Goal: Information Seeking & Learning: Learn about a topic

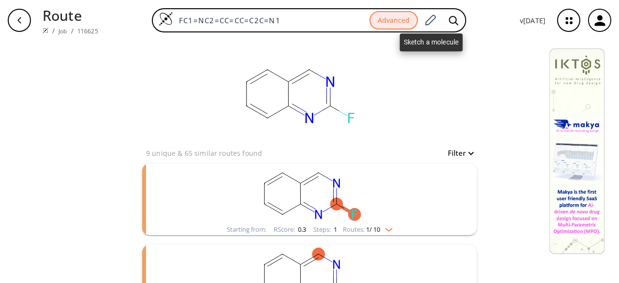
click at [436, 16] on icon at bounding box center [430, 19] width 11 height 11
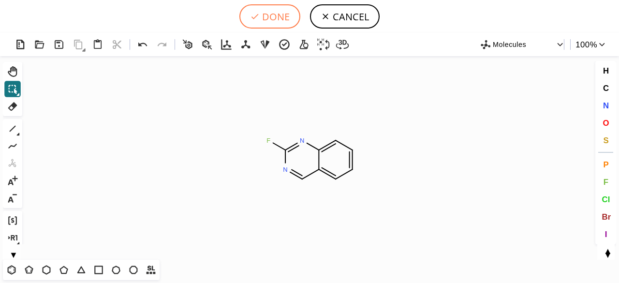
click at [274, 15] on button "DONE" at bounding box center [269, 16] width 61 height 24
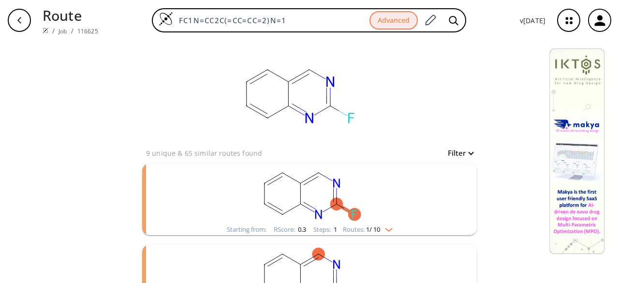
drag, startPoint x: 298, startPoint y: 20, endPoint x: 151, endPoint y: 21, distance: 146.9
click at [151, 21] on div "FC1N=CC2C(=CC=CC=2)N=1 Advanced" at bounding box center [309, 20] width 406 height 24
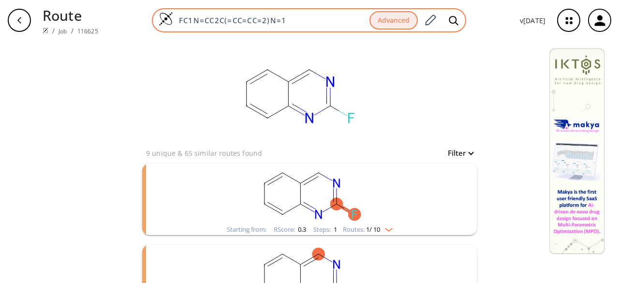
paste input "[N]C1=NC=NC2=NC=C(Br)N2"
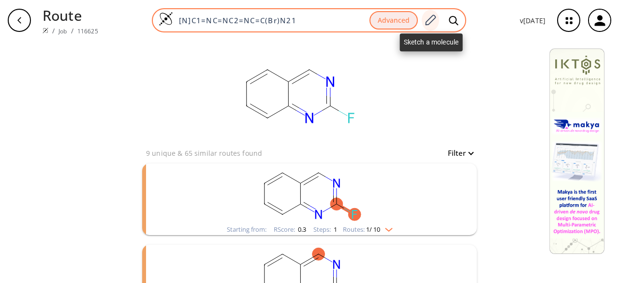
click at [431, 19] on icon at bounding box center [429, 20] width 13 height 13
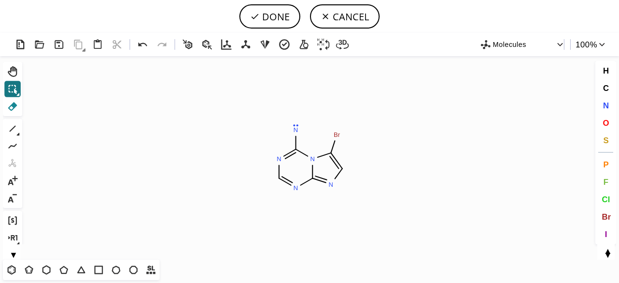
click at [12, 106] on icon at bounding box center [12, 106] width 13 height 13
click at [291, 128] on circle at bounding box center [295, 130] width 13 height 13
drag, startPoint x: 14, startPoint y: 126, endPoint x: 59, endPoint y: 141, distance: 46.9
click at [14, 126] on icon at bounding box center [13, 129] width 6 height 6
click at [603, 198] on span "Cl" at bounding box center [605, 198] width 8 height 9
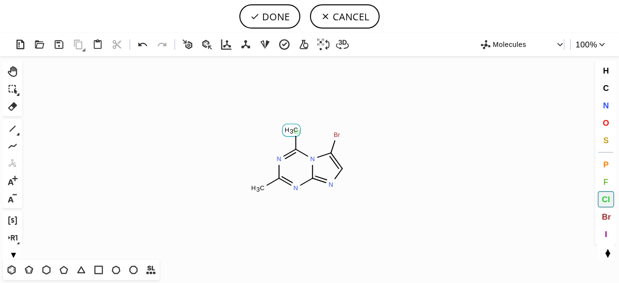
click at [296, 131] on tspan "Cl" at bounding box center [297, 131] width 6 height 7
click at [259, 191] on tspan "Cl" at bounding box center [259, 191] width 6 height 7
click at [263, 15] on button "DONE" at bounding box center [269, 16] width 61 height 24
type input "C1(Cl)N2C(=NC=C2Br)N=C(Cl)N=1"
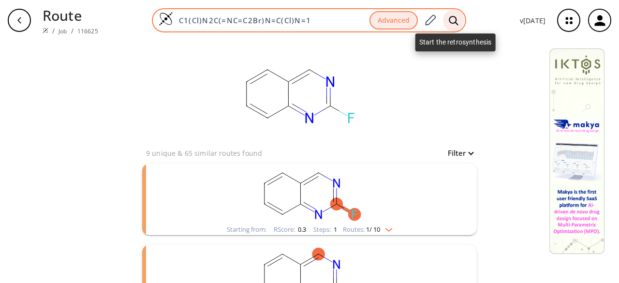
click at [456, 17] on icon at bounding box center [452, 19] width 9 height 9
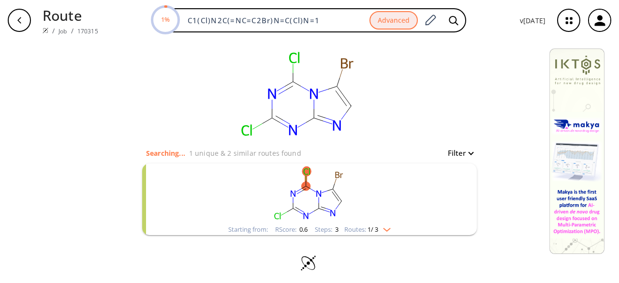
click at [362, 201] on rect "clusters" at bounding box center [309, 193] width 251 height 60
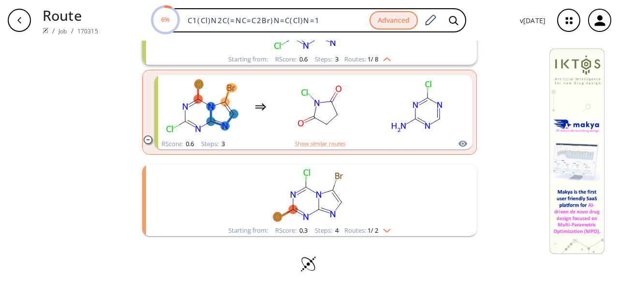
scroll to position [257, 0]
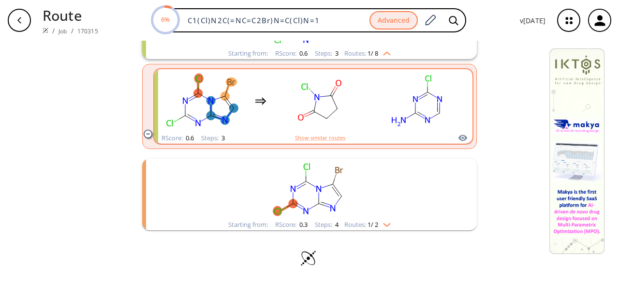
click at [274, 133] on div "RScore : 0.6 Steps : 3 Show similar routes" at bounding box center [313, 137] width 318 height 11
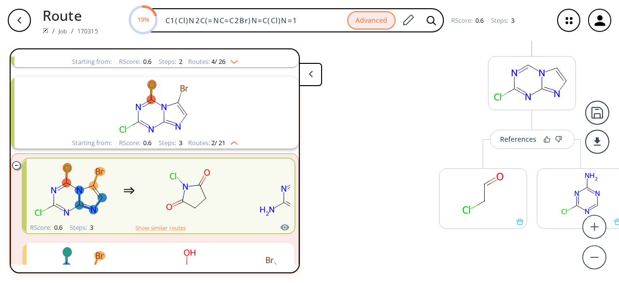
scroll to position [0, 31]
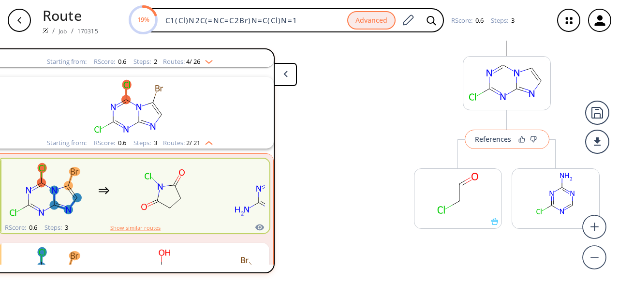
click at [483, 141] on div "References" at bounding box center [493, 139] width 36 height 6
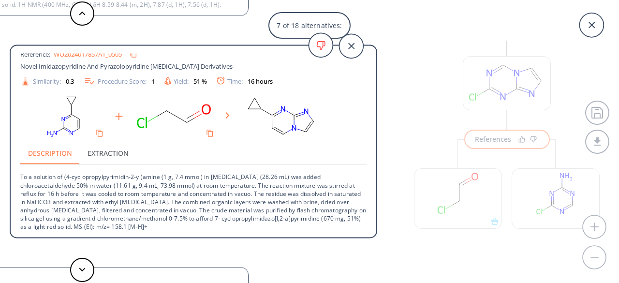
scroll to position [0, 0]
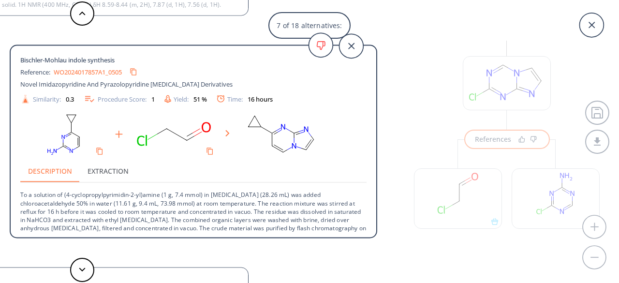
click at [100, 73] on link "WO2024017857A1_0505" at bounding box center [88, 72] width 68 height 6
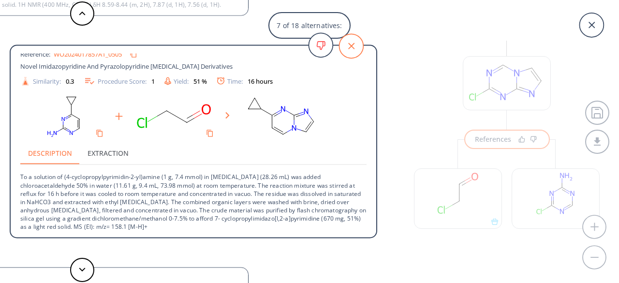
click at [350, 44] on icon at bounding box center [351, 46] width 6 height 6
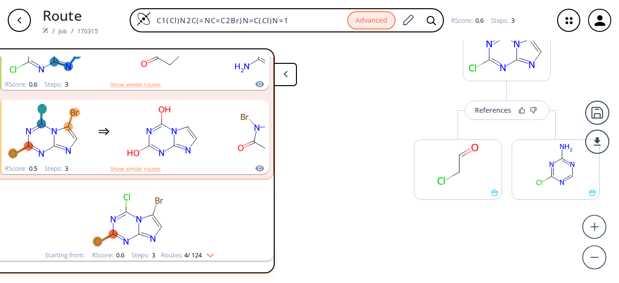
scroll to position [248, 0]
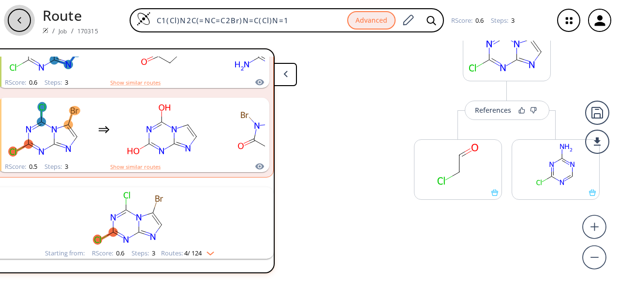
click at [21, 19] on icon "button" at bounding box center [19, 20] width 8 height 8
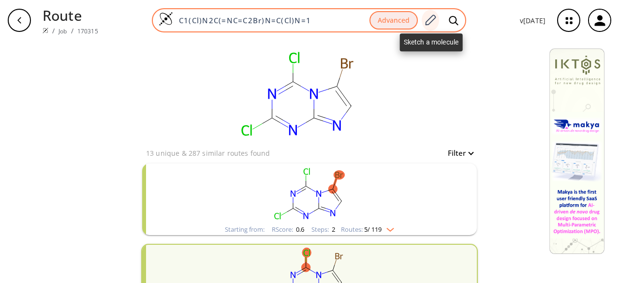
click at [434, 18] on icon at bounding box center [429, 20] width 13 height 13
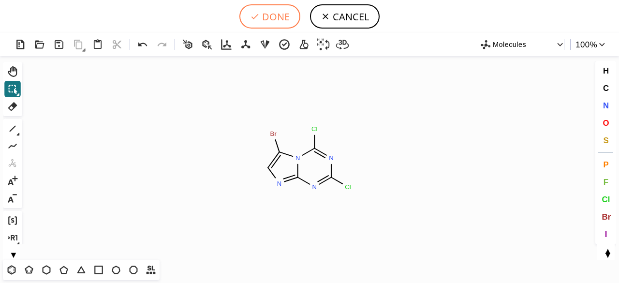
click at [256, 14] on icon at bounding box center [255, 17] width 10 height 10
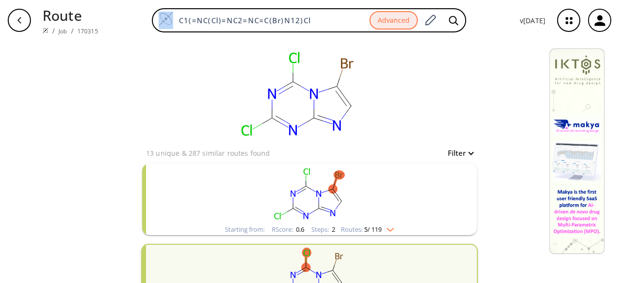
drag, startPoint x: 322, startPoint y: 15, endPoint x: 159, endPoint y: 6, distance: 163.6
click at [159, 6] on div "Route / Job / 170315 C1(=NC(Cl)=NC2=NC=C(Br)N12)Cl Advanced v [DATE]" at bounding box center [309, 20] width 619 height 41
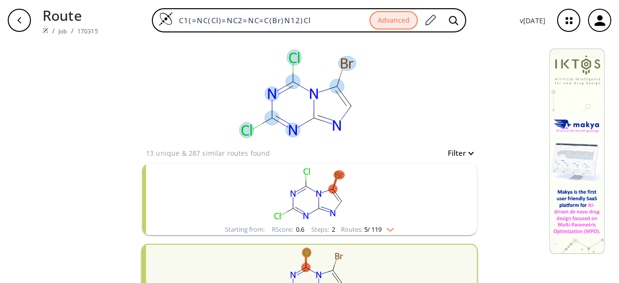
click at [210, 45] on rect at bounding box center [298, 94] width 193 height 106
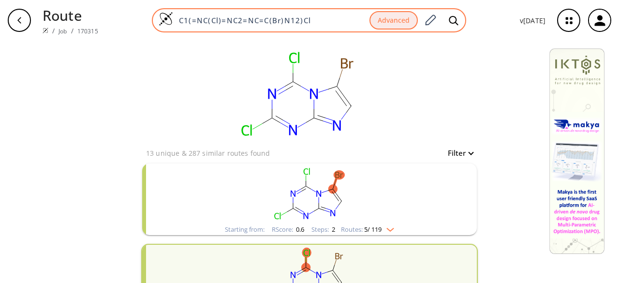
drag, startPoint x: 181, startPoint y: 21, endPoint x: 342, endPoint y: 26, distance: 161.5
click at [342, 26] on div "C1(=NC(Cl)=NC2=NC=C(Br)N12)Cl Advanced" at bounding box center [309, 20] width 314 height 24
paste input "[N]C1=CC=NC2=NC=C(Br)N21"
type input "C[N]C1=CC=NC2=NC=C(Br)N21"
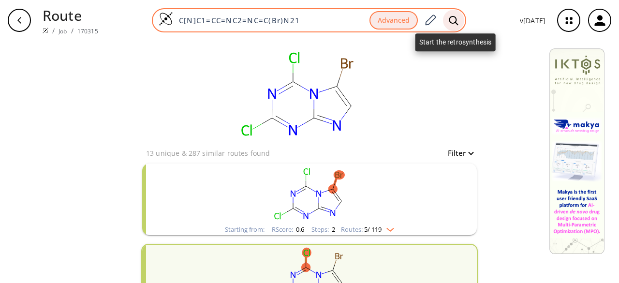
click at [460, 17] on div at bounding box center [453, 20] width 21 height 21
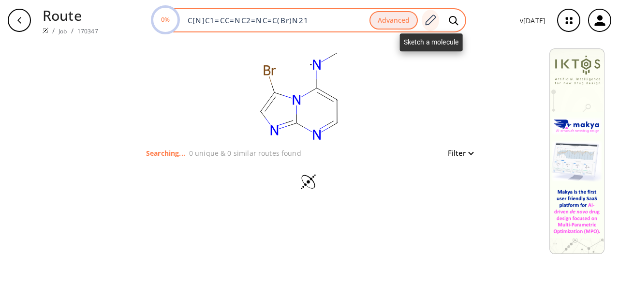
click at [427, 22] on icon at bounding box center [430, 19] width 11 height 11
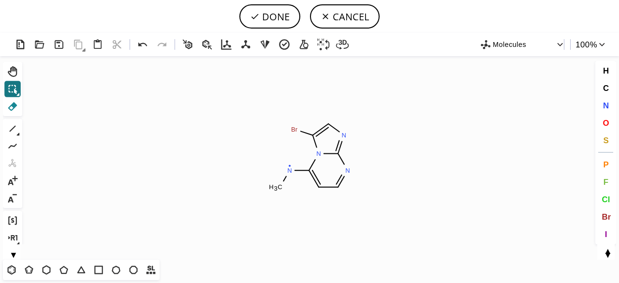
drag, startPoint x: 14, startPoint y: 105, endPoint x: 243, endPoint y: 190, distance: 243.5
click at [15, 105] on icon at bounding box center [12, 106] width 9 height 9
click at [285, 182] on icon at bounding box center [285, 179] width 12 height 12
click at [277, 189] on tspan "C" at bounding box center [279, 186] width 5 height 7
click at [608, 194] on span "Cl" at bounding box center [605, 198] width 8 height 9
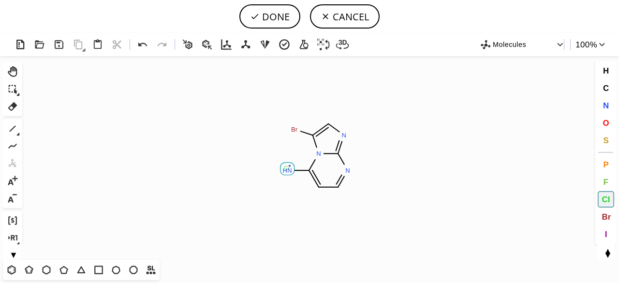
click at [287, 168] on tspan "Cl" at bounding box center [287, 167] width 6 height 7
drag, startPoint x: 14, startPoint y: 125, endPoint x: 26, endPoint y: 133, distance: 13.9
click at [14, 125] on icon at bounding box center [12, 128] width 13 height 13
click at [611, 195] on button "Cl" at bounding box center [605, 199] width 16 height 16
click at [347, 203] on tspan "Cl" at bounding box center [348, 203] width 6 height 7
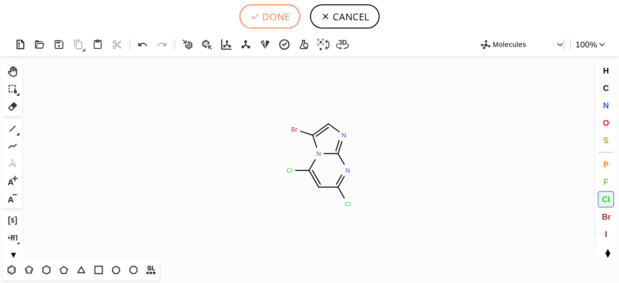
click at [274, 21] on button "DONE" at bounding box center [269, 16] width 61 height 24
type input "ClC1N2C(=NC=C2Br)N=C(Cl)C=1"
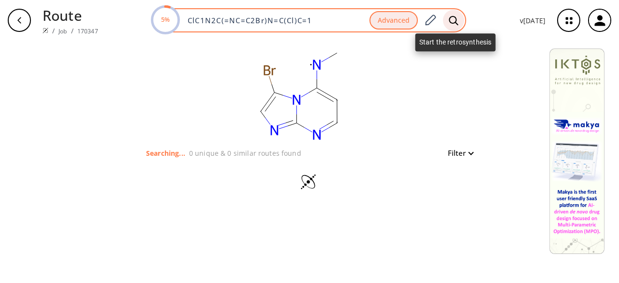
click at [450, 16] on icon at bounding box center [453, 20] width 10 height 10
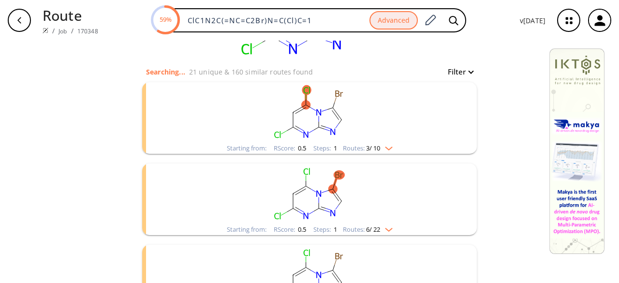
scroll to position [48, 0]
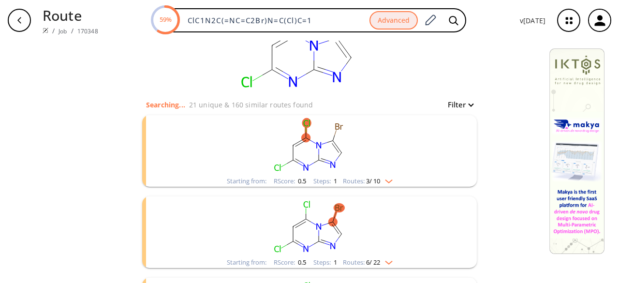
click at [349, 151] on rect "clusters" at bounding box center [309, 145] width 251 height 60
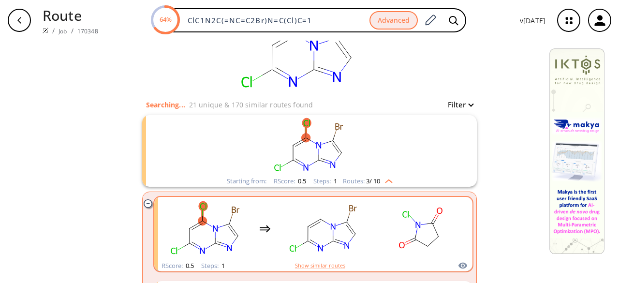
scroll to position [145, 0]
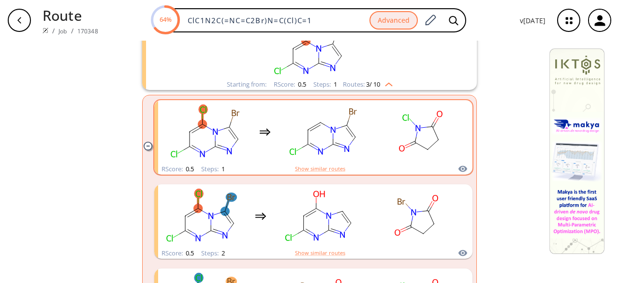
click at [363, 141] on rect "clusters" at bounding box center [323, 131] width 87 height 60
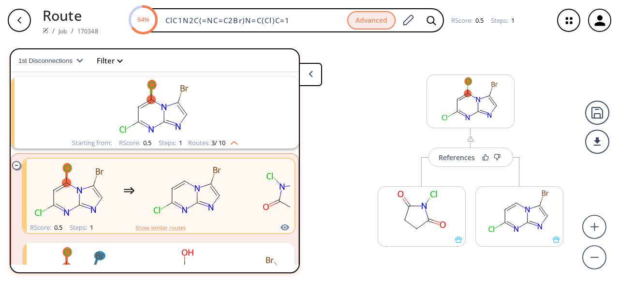
scroll to position [10, 0]
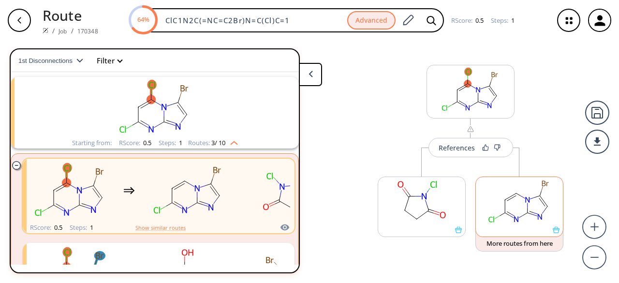
click at [523, 220] on rect at bounding box center [519, 201] width 87 height 49
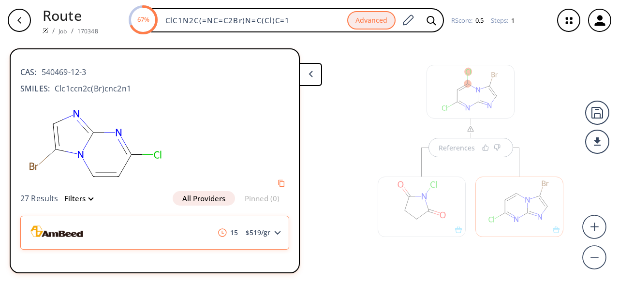
click at [275, 231] on polygon at bounding box center [278, 233] width 6 height 4
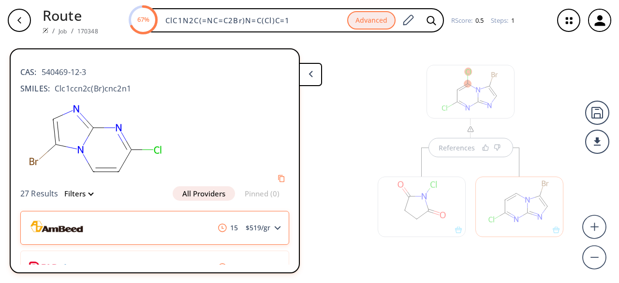
scroll to position [97, 0]
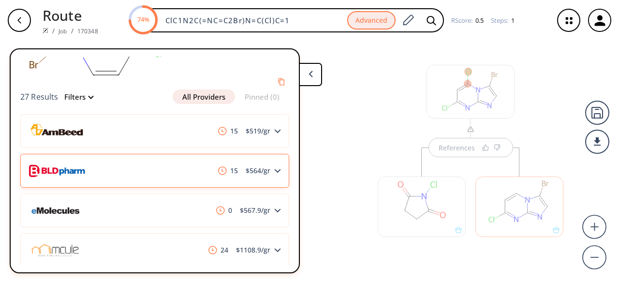
click at [58, 168] on img at bounding box center [57, 170] width 57 height 31
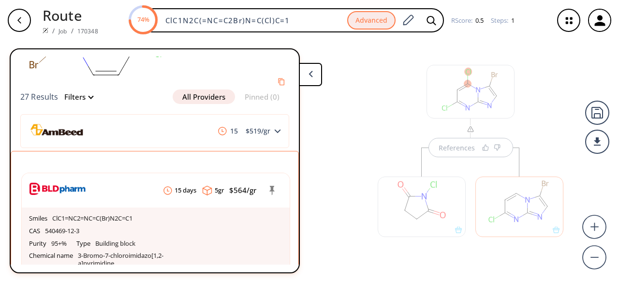
scroll to position [145, 0]
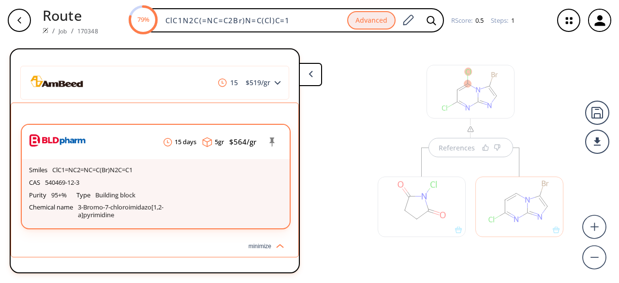
click at [72, 140] on img at bounding box center [57, 140] width 57 height 31
click at [147, 162] on div "Smiles ClC1=NC2=NC=C(Br)N2C=C1 CAS 540469-12-3 Purity 95+% Type Building block …" at bounding box center [156, 193] width 268 height 69
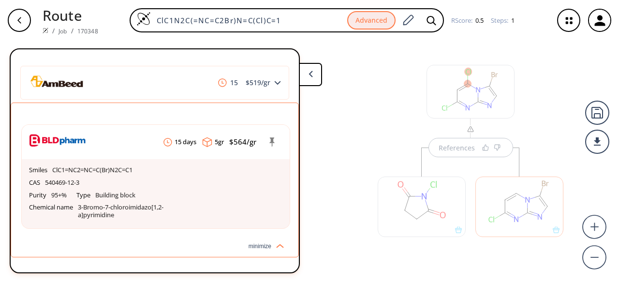
click at [370, 59] on div "References" at bounding box center [470, 156] width 205 height 240
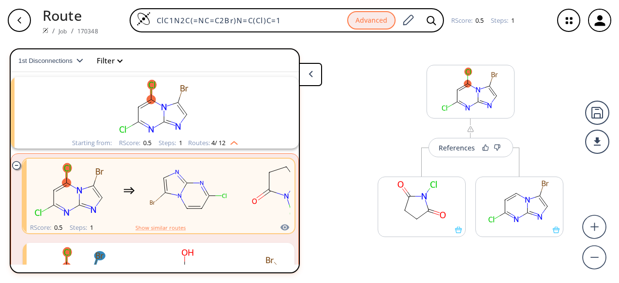
click at [342, 49] on div at bounding box center [470, 40] width 297 height 19
click at [28, 20] on div "button" at bounding box center [19, 20] width 23 height 23
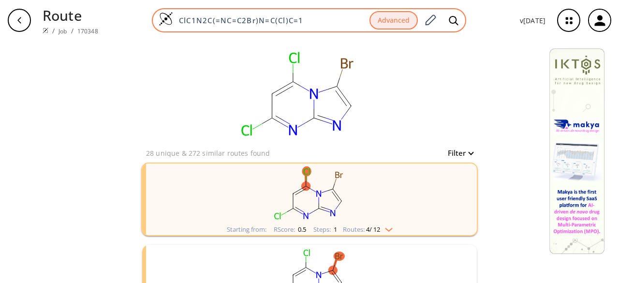
drag, startPoint x: 331, startPoint y: 22, endPoint x: 175, endPoint y: 20, distance: 155.2
click at [175, 20] on input "ClC1N2C(=NC=C2Br)N=C(Cl)C=1" at bounding box center [271, 20] width 196 height 10
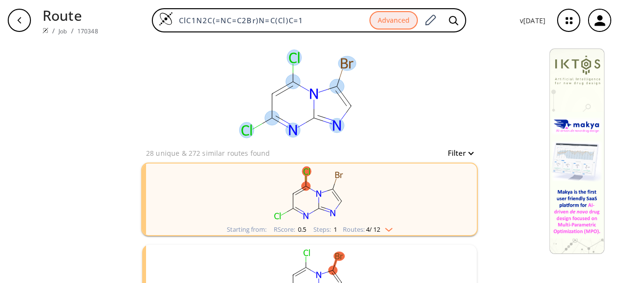
paste input "BrC1=CC(C)=C2N=C(Cl)N=C(Cl)N2"
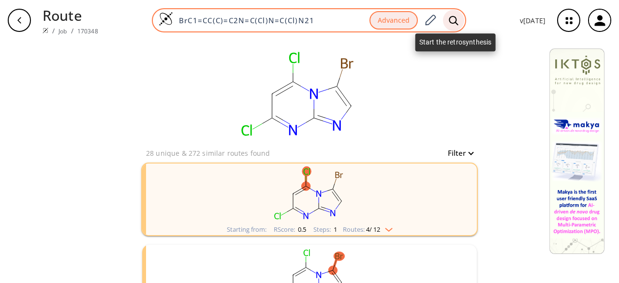
type input "BrC1=CC(C)=C2N=C(Cl)N=C(Cl)N21"
click at [458, 20] on icon at bounding box center [453, 20] width 10 height 10
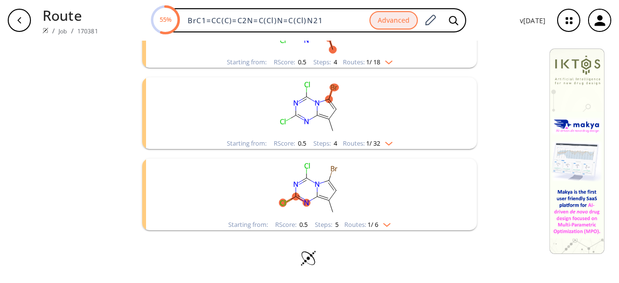
scroll to position [22, 0]
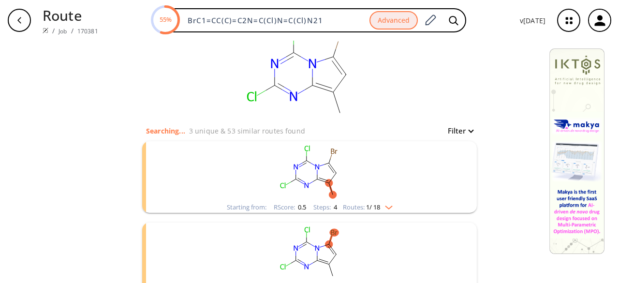
click at [384, 187] on rect "clusters" at bounding box center [309, 171] width 251 height 60
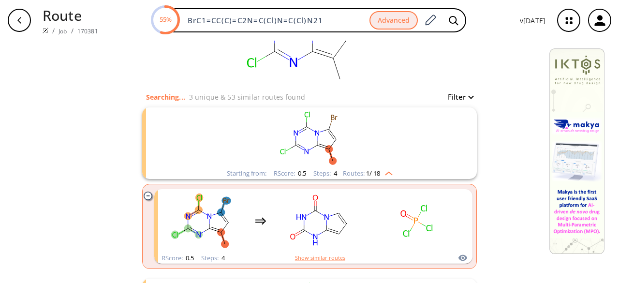
scroll to position [71, 0]
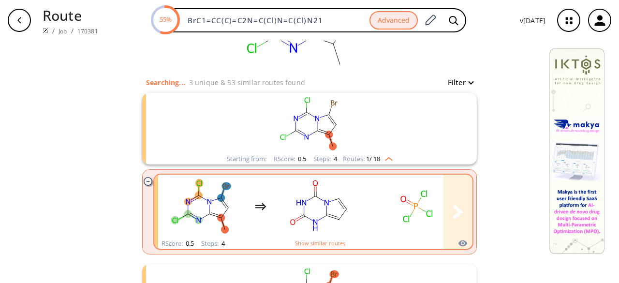
click at [385, 215] on rect "clusters" at bounding box center [416, 206] width 87 height 60
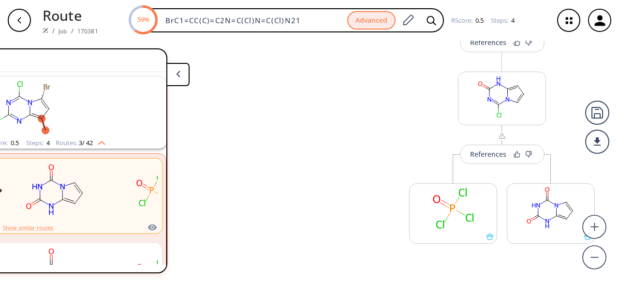
scroll to position [387, 0]
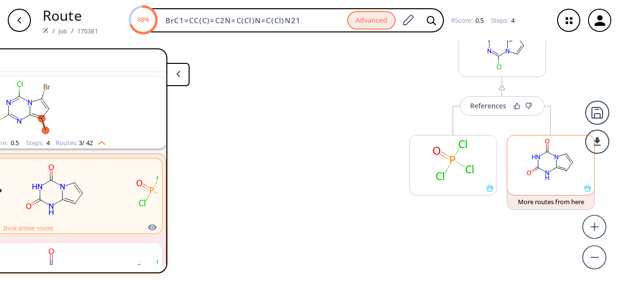
click at [546, 182] on rect at bounding box center [550, 159] width 87 height 49
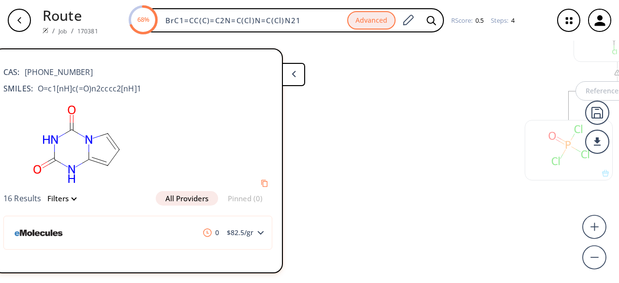
scroll to position [0, 0]
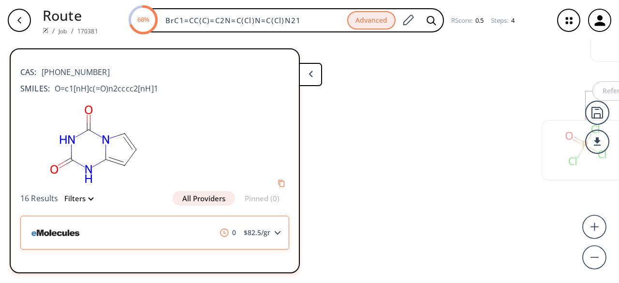
click at [261, 235] on span "$ 82.5 /gr" at bounding box center [257, 232] width 34 height 7
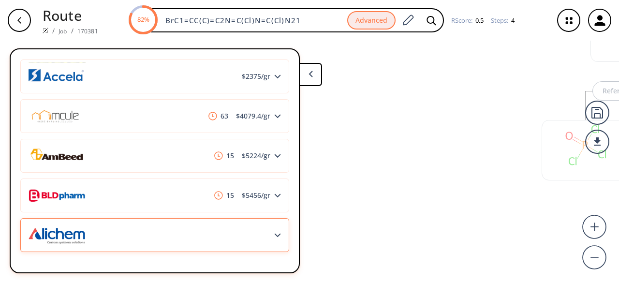
scroll to position [198, 0]
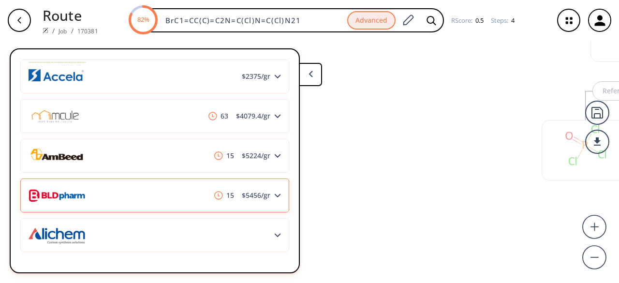
click at [174, 190] on div "15 $ 5456 /gr" at bounding box center [154, 195] width 269 height 34
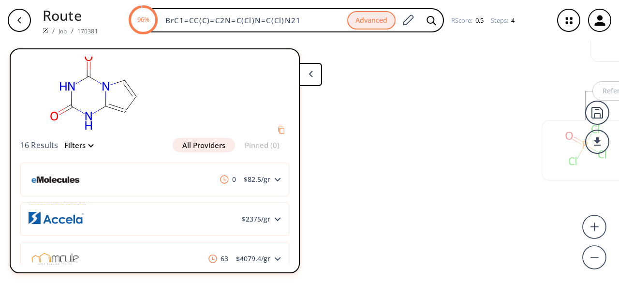
scroll to position [40, 0]
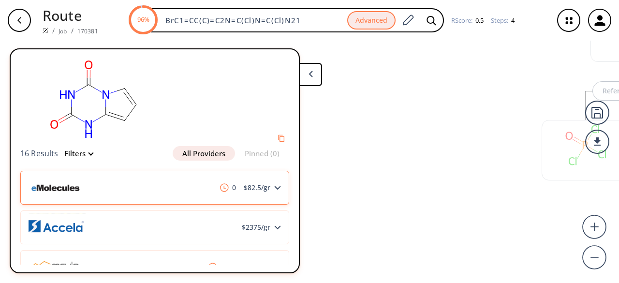
click at [176, 192] on div "0 $ 82.5 /gr" at bounding box center [154, 188] width 269 height 34
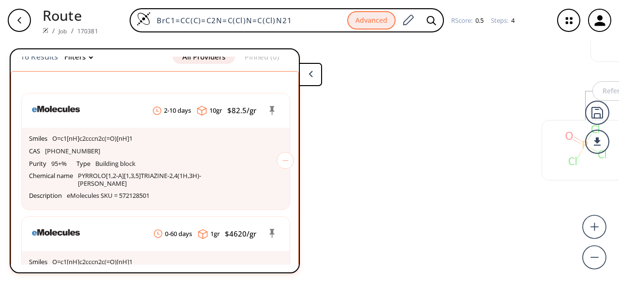
scroll to position [185, 0]
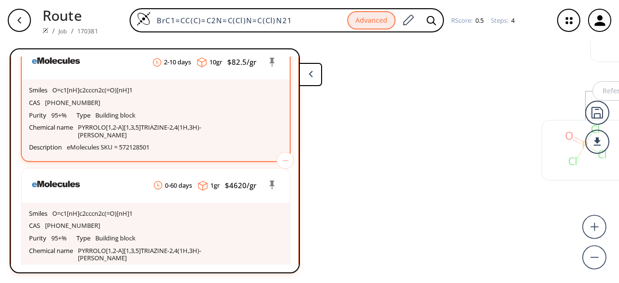
click at [189, 125] on p "PYRROLO[1,2-A][1,3,5]TRIAZINE-2,4(1H,3H)-[PERSON_NAME]" at bounding box center [155, 131] width 155 height 15
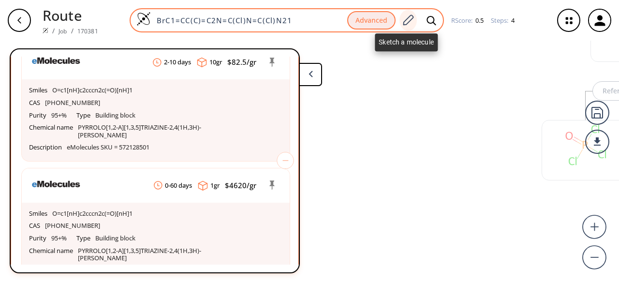
click at [412, 19] on icon at bounding box center [407, 20] width 13 height 13
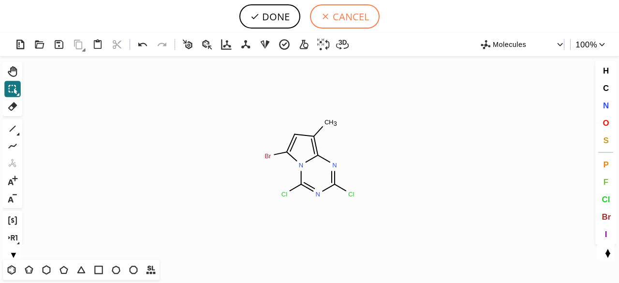
click at [363, 16] on button "CANCEL" at bounding box center [345, 16] width 70 height 24
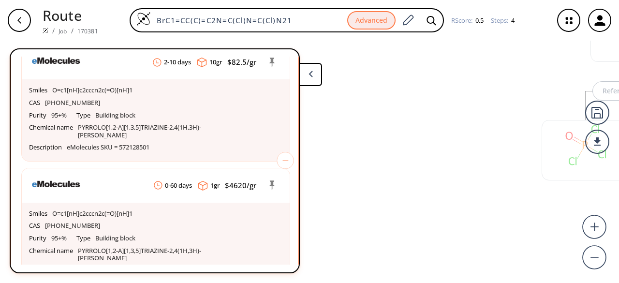
drag, startPoint x: 296, startPoint y: 19, endPoint x: 113, endPoint y: 12, distance: 182.8
click at [113, 12] on div "BrC1=CC(C)=C2N=C(Cl)N=C(Cl)N21 Advanced RScore : 0.5 Steps : 4" at bounding box center [325, 20] width 439 height 24
paste input "O=C(N1)N2C(NC1=O)=CC=C2"
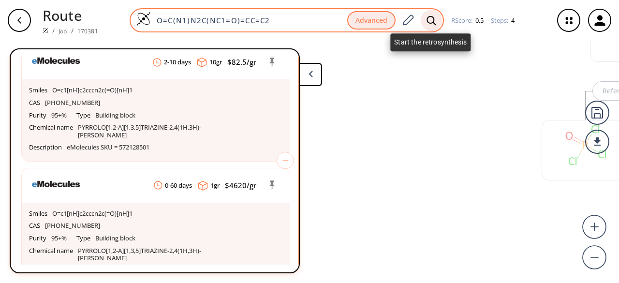
type input "O=C(N1)N2C(NC1=O)=CC=C2"
click at [427, 24] on icon at bounding box center [431, 20] width 10 height 10
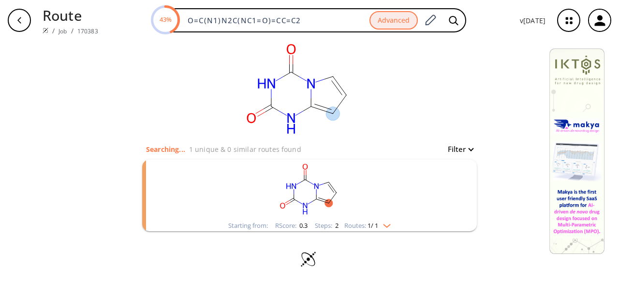
scroll to position [5, 0]
click at [363, 179] on rect "clusters" at bounding box center [309, 189] width 251 height 60
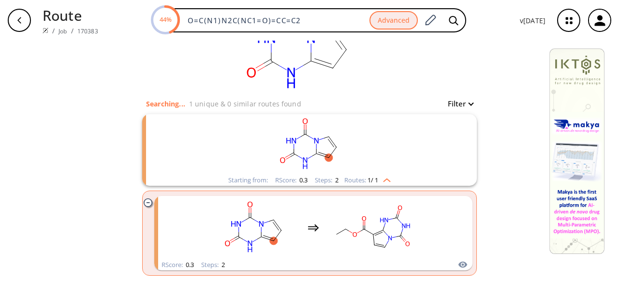
scroll to position [95, 0]
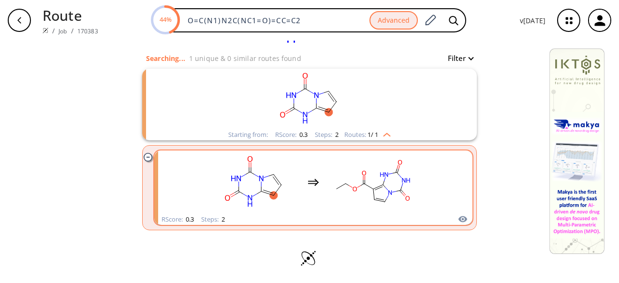
click at [353, 194] on rect "clusters" at bounding box center [372, 182] width 87 height 60
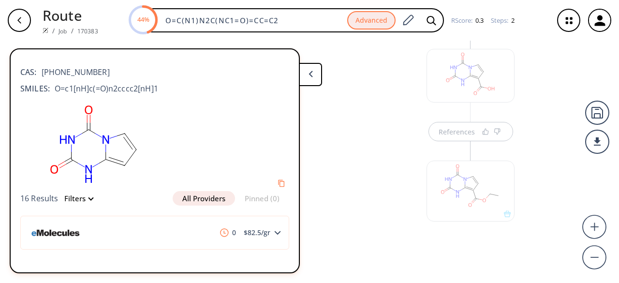
scroll to position [147, 0]
click at [438, 204] on div at bounding box center [470, 188] width 88 height 60
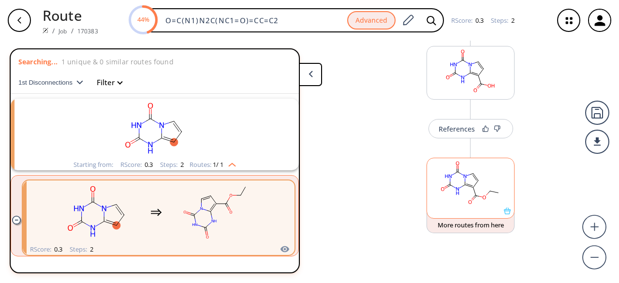
scroll to position [22, 0]
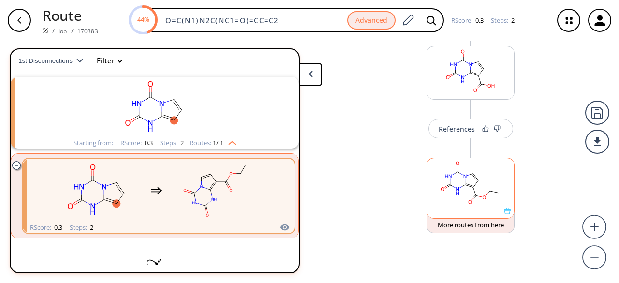
click at [438, 204] on rect at bounding box center [470, 182] width 87 height 49
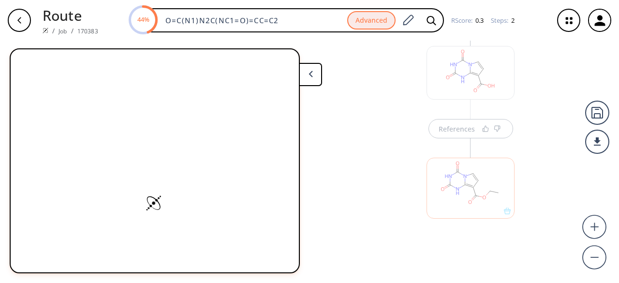
scroll to position [0, 0]
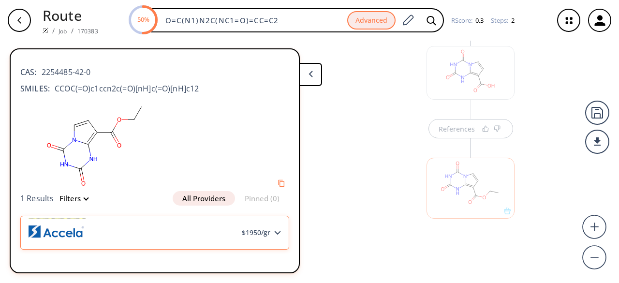
click at [182, 225] on div "$ 1950 /gr" at bounding box center [154, 233] width 269 height 34
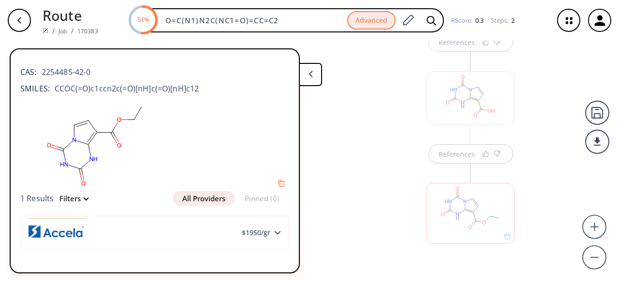
scroll to position [147, 0]
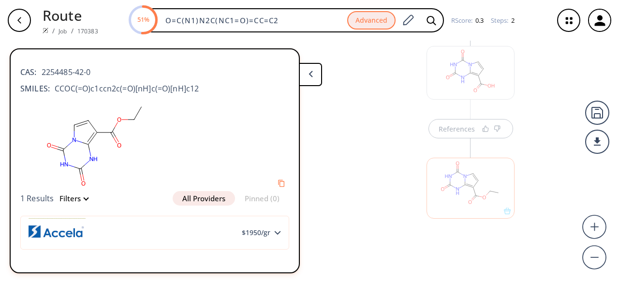
click at [478, 196] on div at bounding box center [470, 188] width 88 height 60
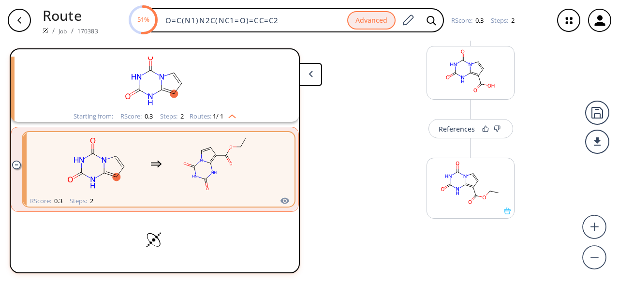
scroll to position [48, 0]
click at [19, 21] on icon "button" at bounding box center [19, 20] width 8 height 8
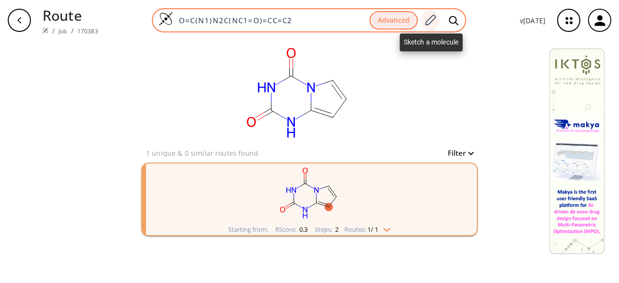
click at [434, 20] on icon at bounding box center [430, 19] width 11 height 11
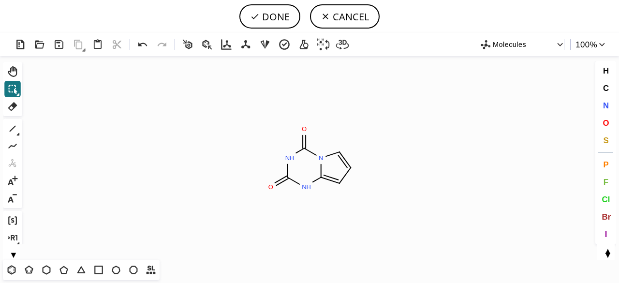
drag, startPoint x: 13, startPoint y: 123, endPoint x: 80, endPoint y: 139, distance: 69.4
click at [13, 123] on icon at bounding box center [12, 128] width 13 height 13
click at [608, 196] on span "Cl" at bounding box center [605, 198] width 8 height 9
click at [309, 130] on tspan "Cl" at bounding box center [309, 130] width 6 height 7
click at [272, 190] on tspan "Cl" at bounding box center [272, 190] width 6 height 7
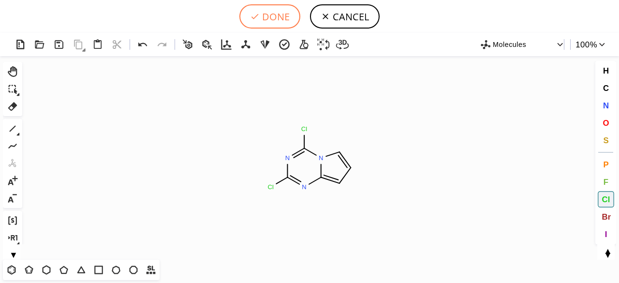
click at [270, 16] on button "DONE" at bounding box center [269, 16] width 61 height 24
type input "ClC1N2C=CC=C2N=C(Cl)N=1"
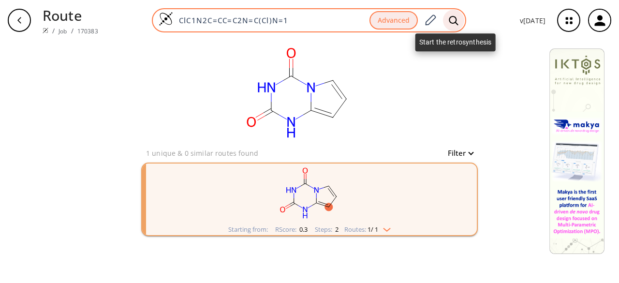
click at [458, 18] on icon at bounding box center [453, 20] width 10 height 10
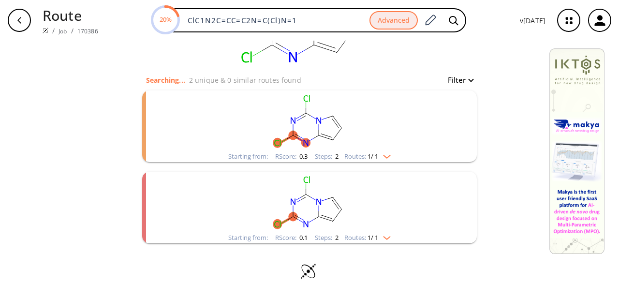
scroll to position [86, 0]
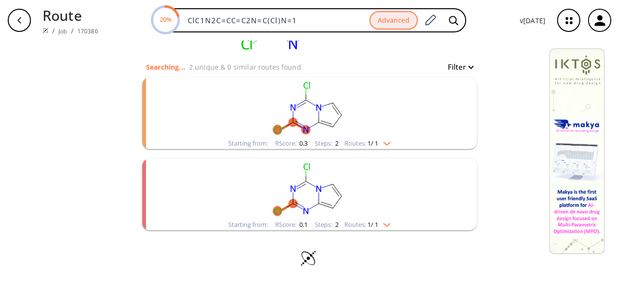
click at [341, 116] on ellipse "clusters" at bounding box center [341, 114] width 9 height 9
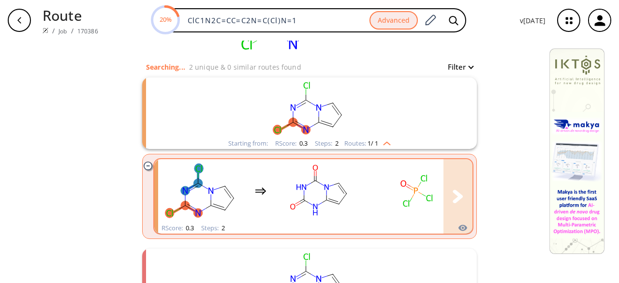
click at [336, 189] on rect "clusters" at bounding box center [319, 190] width 87 height 60
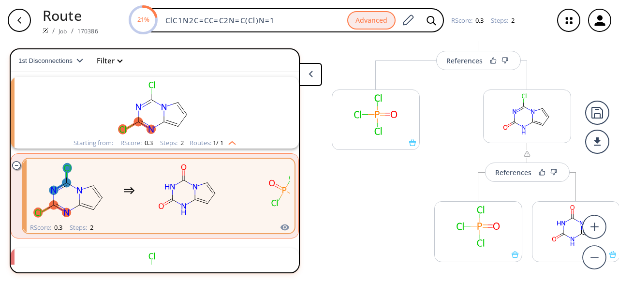
scroll to position [140, 0]
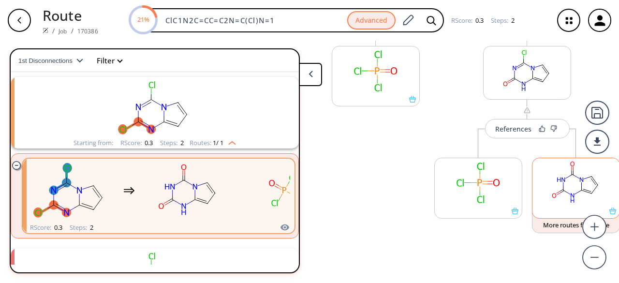
click at [557, 202] on rect at bounding box center [575, 182] width 87 height 49
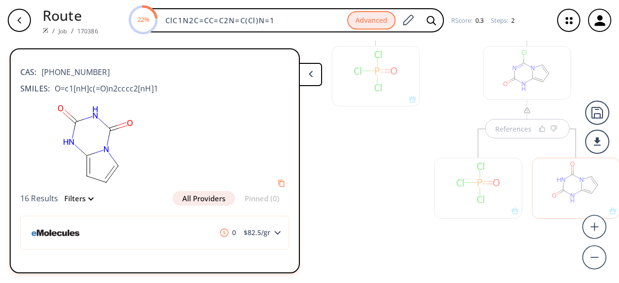
scroll to position [28, 0]
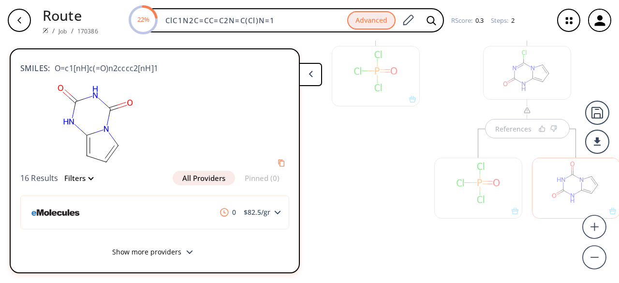
click at [186, 242] on button "Show more providers" at bounding box center [154, 253] width 269 height 23
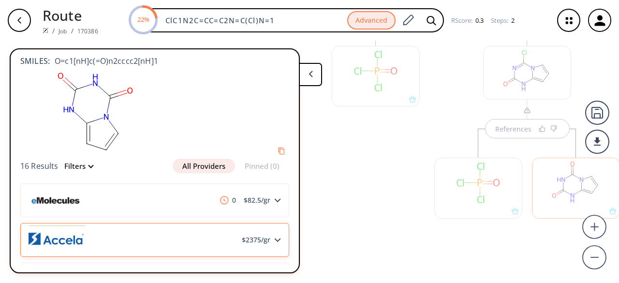
scroll to position [198, 0]
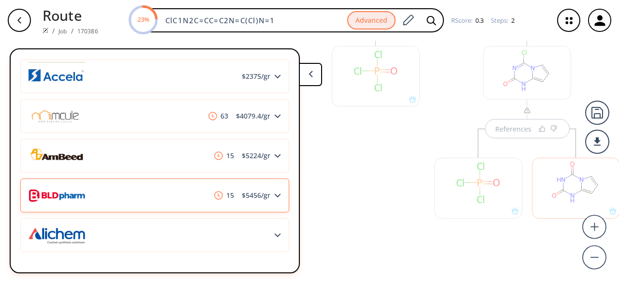
click at [179, 188] on div "15 $ 5456 /gr" at bounding box center [154, 195] width 269 height 34
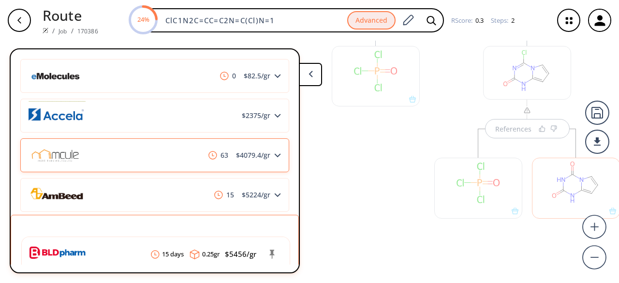
scroll to position [137, 0]
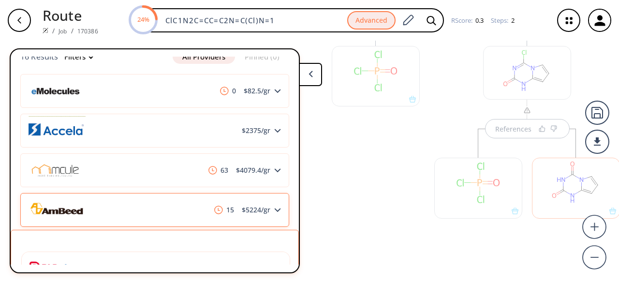
click at [169, 205] on div "15 $ 5224 /gr" at bounding box center [154, 210] width 269 height 34
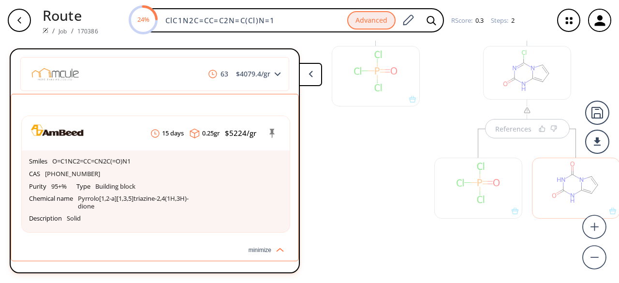
scroll to position [233, 0]
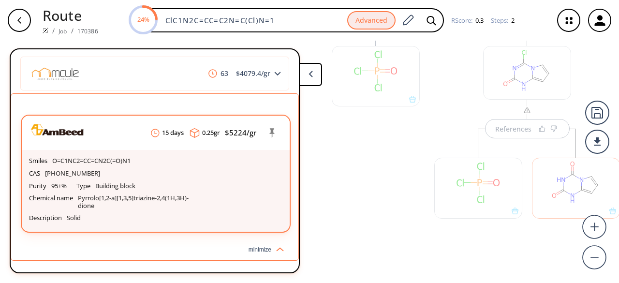
click at [175, 186] on div "Purity 95+% Type Building block Chemical name Pyrrolo[1,2-a][1,3,5]triazine-2,4…" at bounding box center [155, 196] width 253 height 32
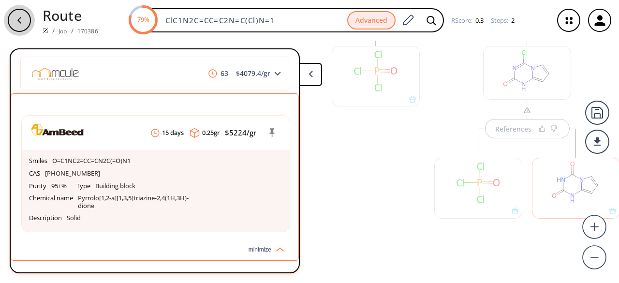
click at [27, 17] on div "button" at bounding box center [19, 20] width 23 height 23
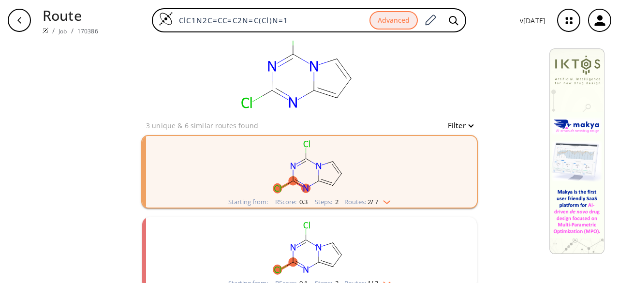
scroll to position [38, 0]
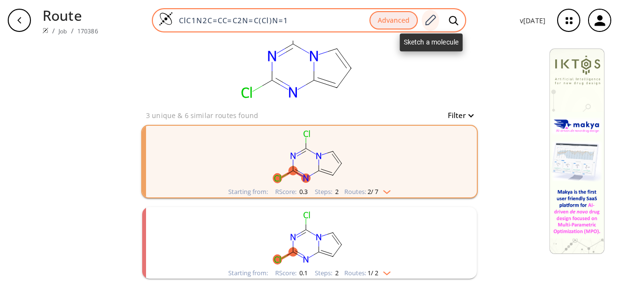
click at [432, 16] on icon at bounding box center [429, 20] width 13 height 13
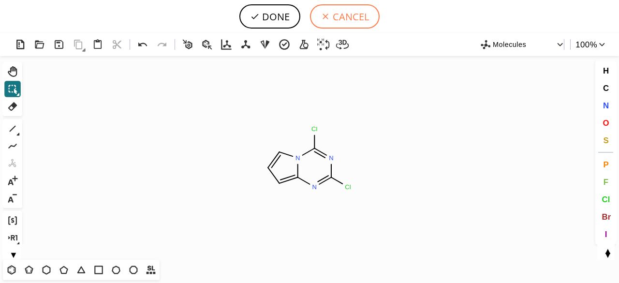
click at [337, 16] on button "CANCEL" at bounding box center [345, 16] width 70 height 24
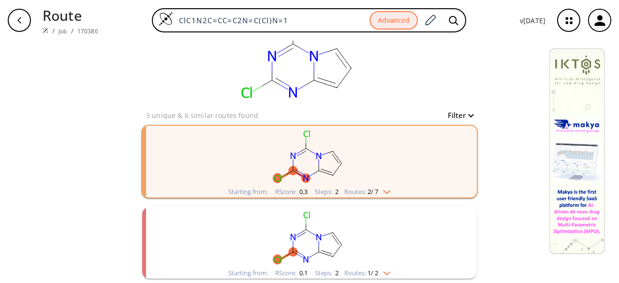
drag, startPoint x: 309, startPoint y: 20, endPoint x: 119, endPoint y: 17, distance: 189.5
click at [119, 17] on div "ClC1N2C=CC=C2N=C(Cl)N=1 Advanced" at bounding box center [309, 20] width 406 height 24
paste input "=NC(Cl)=NC2=CC=C(Br)N2"
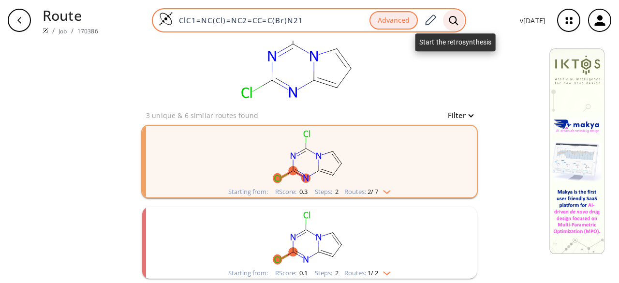
type input "ClC1=NC(Cl)=NC2=CC=C(Br)N21"
click at [452, 17] on icon at bounding box center [453, 20] width 10 height 10
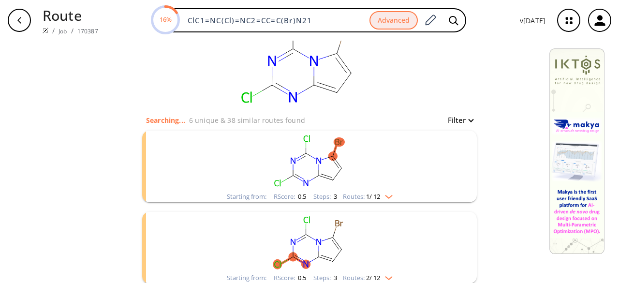
scroll to position [48, 0]
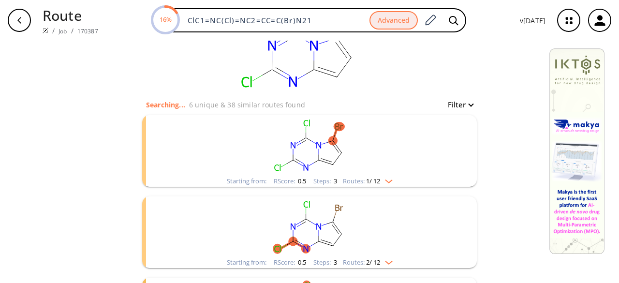
click at [393, 231] on rect "clusters" at bounding box center [309, 226] width 251 height 60
click at [368, 235] on rect "clusters" at bounding box center [309, 226] width 251 height 60
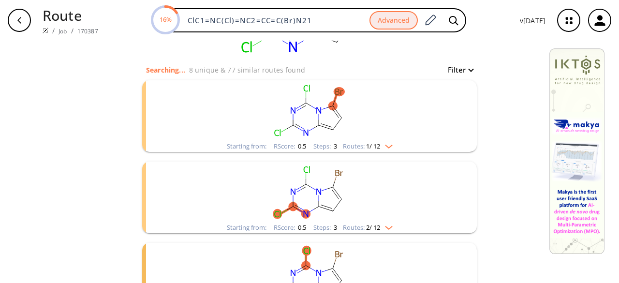
scroll to position [97, 0]
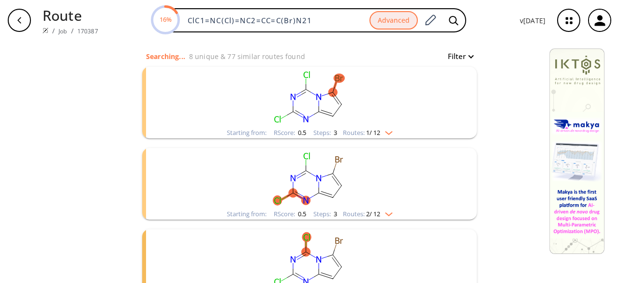
click at [328, 193] on ellipse "clusters" at bounding box center [332, 197] width 9 height 9
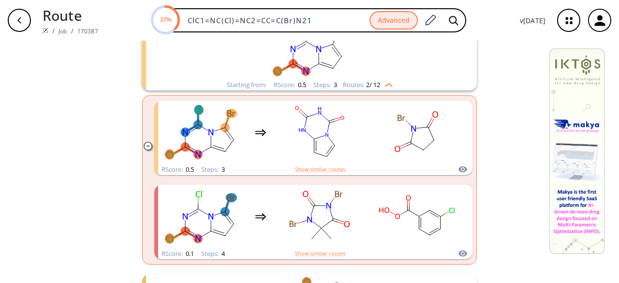
scroll to position [242, 0]
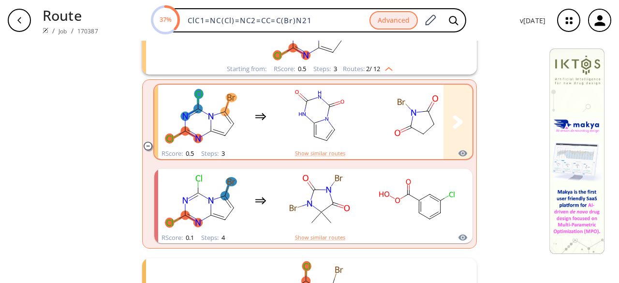
click at [349, 138] on rect "clusters" at bounding box center [319, 116] width 87 height 60
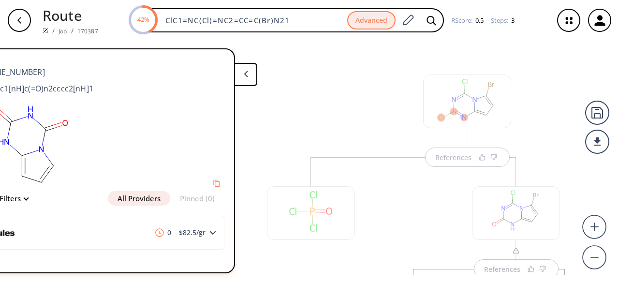
scroll to position [0, 96]
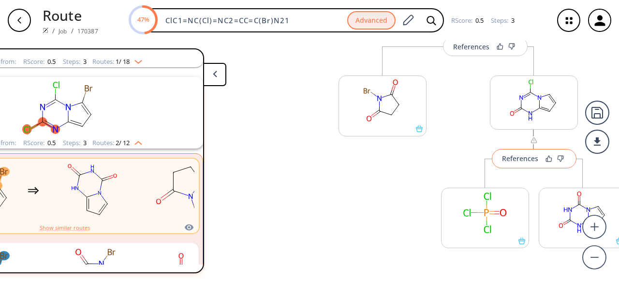
scroll to position [126, 0]
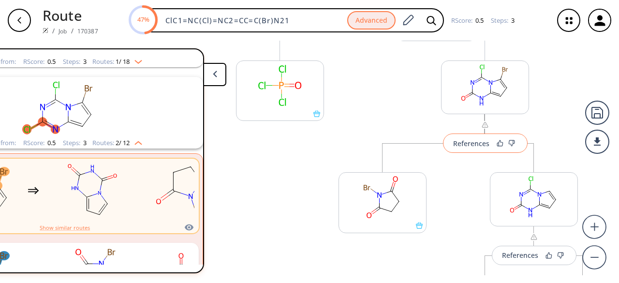
click at [472, 142] on div "References" at bounding box center [471, 143] width 36 height 6
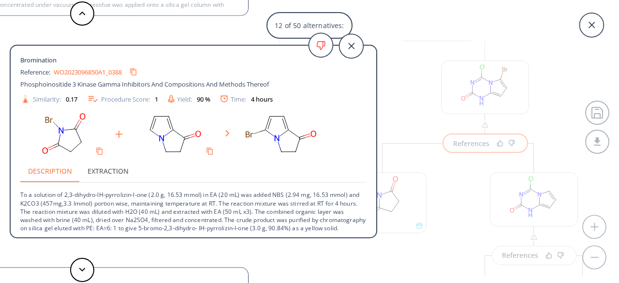
scroll to position [10, 0]
click at [107, 67] on link "WO2023096850A1_0388" at bounding box center [88, 70] width 68 height 6
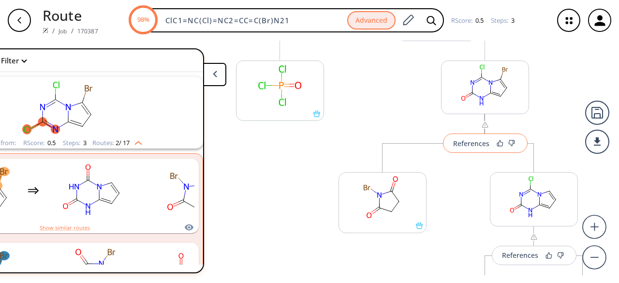
click at [472, 144] on div "References" at bounding box center [471, 143] width 36 height 6
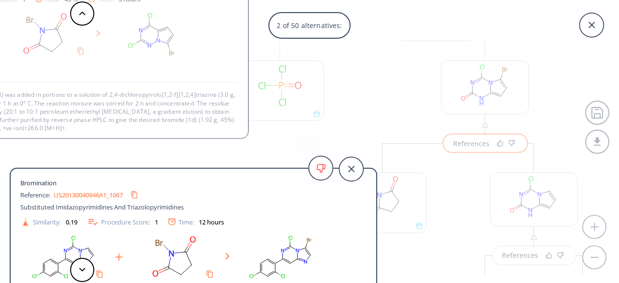
scroll to position [1, 0]
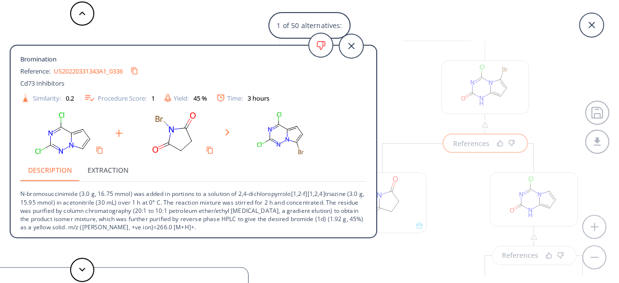
click at [82, 72] on link "US20220331343A1_0336" at bounding box center [88, 71] width 69 height 6
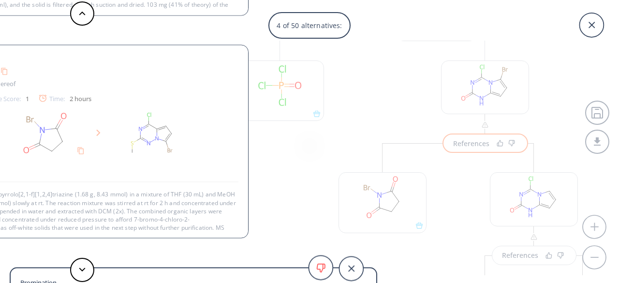
scroll to position [10, 0]
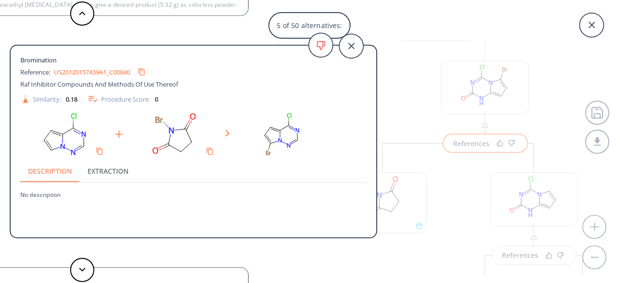
click at [81, 72] on link "US20120157439A1_C00040" at bounding box center [92, 72] width 76 height 6
click at [394, 111] on div "5 of 50 alternatives: Bromination Reference: US20220331343A1_0336 Cd73 Inhibito…" at bounding box center [309, 141] width 619 height 283
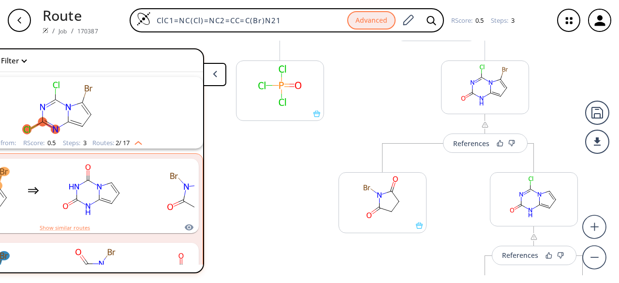
click at [72, 119] on rect "clusters" at bounding box center [58, 107] width 251 height 60
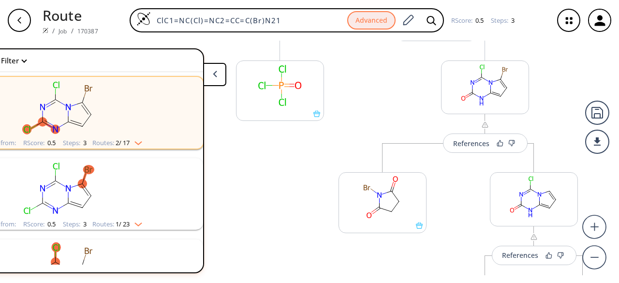
click at [18, 26] on div "button" at bounding box center [19, 20] width 23 height 23
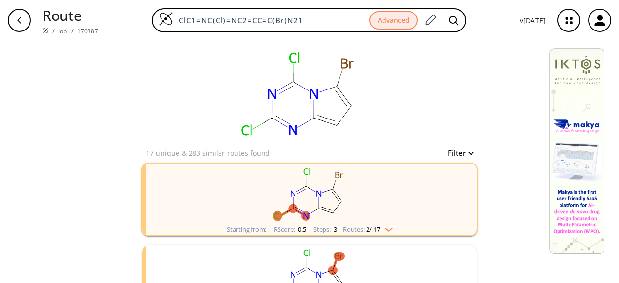
click at [269, 211] on rect "clusters" at bounding box center [309, 193] width 251 height 60
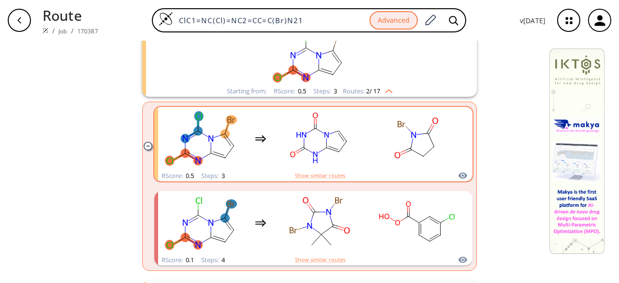
scroll to position [145, 0]
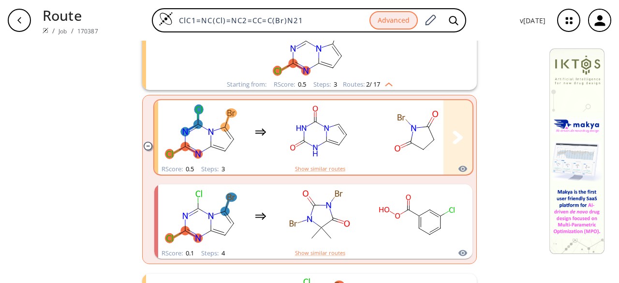
click at [289, 157] on rect "clusters" at bounding box center [319, 131] width 87 height 60
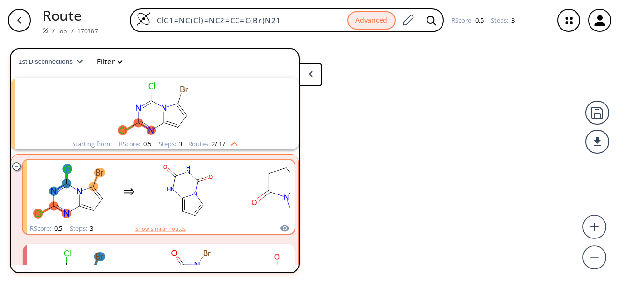
scroll to position [22, 0]
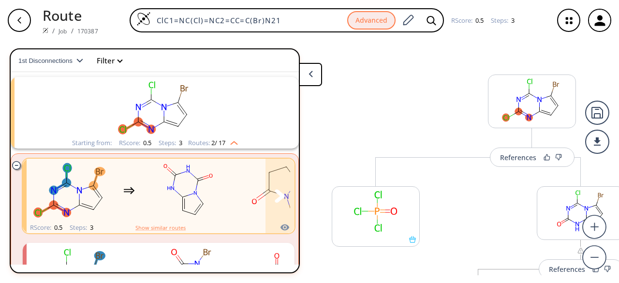
click at [218, 209] on rect "clusters" at bounding box center [188, 190] width 87 height 60
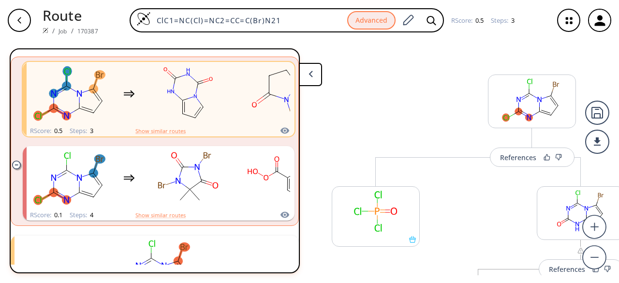
click at [217, 120] on rect "clusters" at bounding box center [188, 93] width 87 height 60
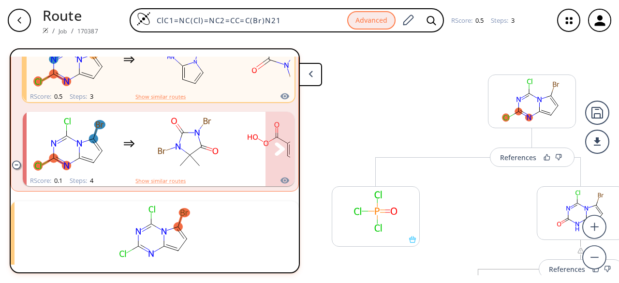
scroll to position [215, 0]
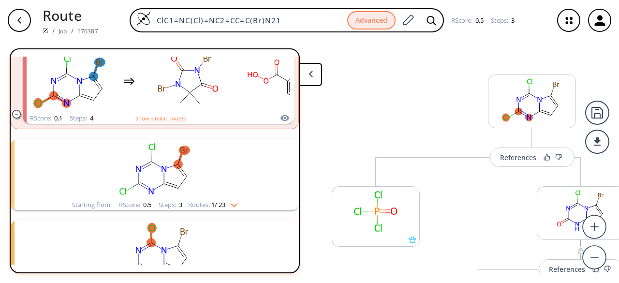
click at [148, 173] on rect "clusters" at bounding box center [154, 169] width 251 height 60
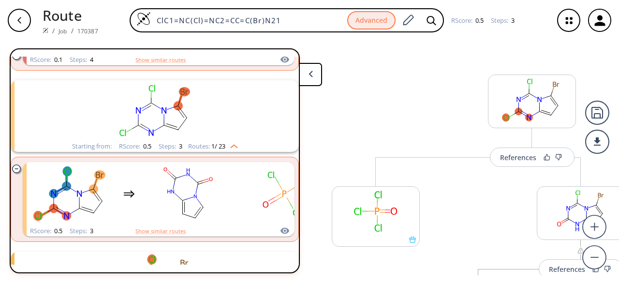
scroll to position [360, 0]
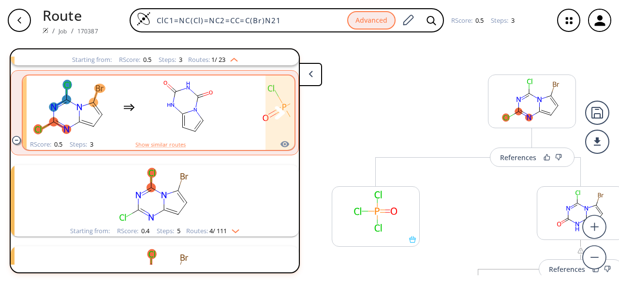
click at [176, 124] on rect "clusters" at bounding box center [188, 107] width 87 height 60
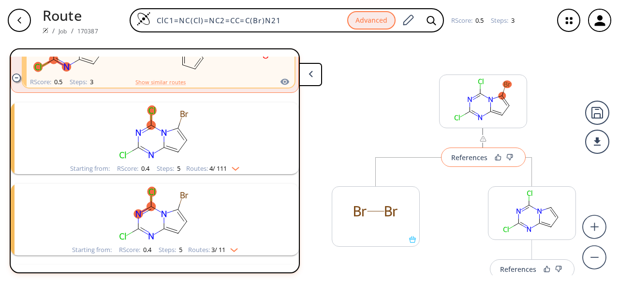
scroll to position [408, 0]
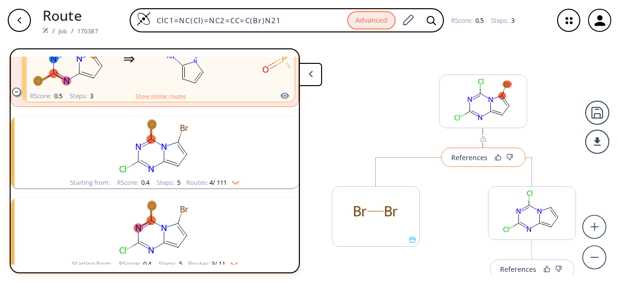
click at [482, 151] on button "References" at bounding box center [483, 156] width 85 height 19
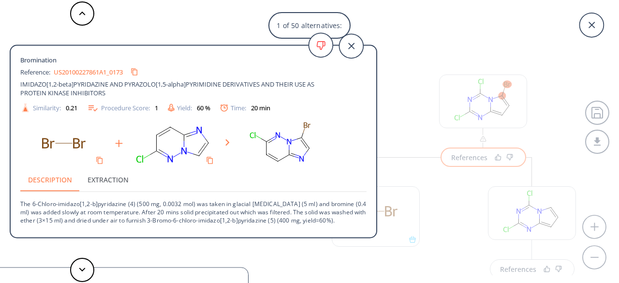
click at [75, 72] on link "US20100227861A1_0173" at bounding box center [88, 72] width 69 height 6
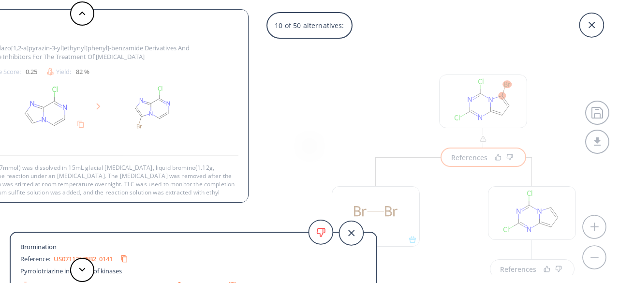
scroll to position [18, 0]
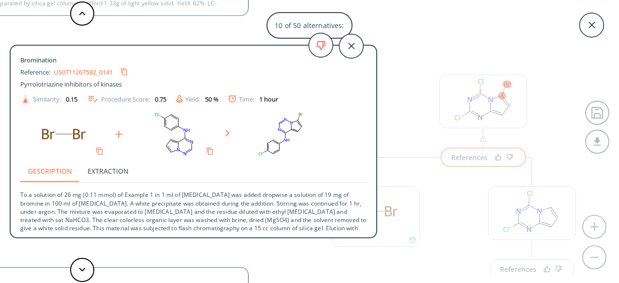
click at [84, 69] on link "US07112675B2_0141" at bounding box center [83, 72] width 59 height 6
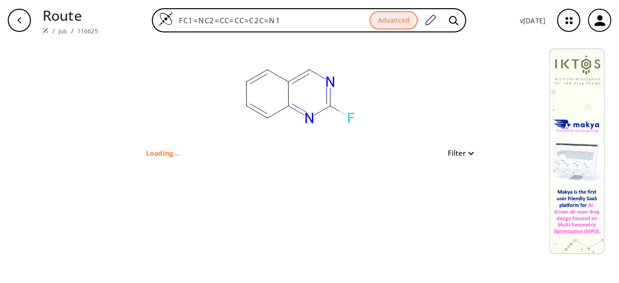
drag, startPoint x: 295, startPoint y: 17, endPoint x: 139, endPoint y: 4, distance: 156.2
click at [139, 4] on div "Route / Job / 116625 FC1=NC2=CC=CC=C2C=N1 Advanced v [DATE]" at bounding box center [309, 20] width 619 height 41
paste input "BrC1=CC(C)=C2N=C(Cl)N=C(Cl)N2"
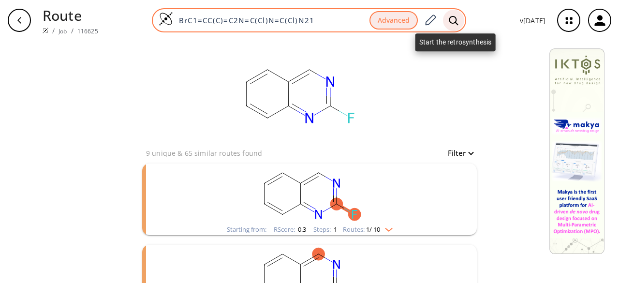
type input "BrC1=CC(C)=C2N=C(Cl)N=C(Cl)N21"
click at [458, 19] on icon at bounding box center [453, 20] width 10 height 10
